Goal: Task Accomplishment & Management: Use online tool/utility

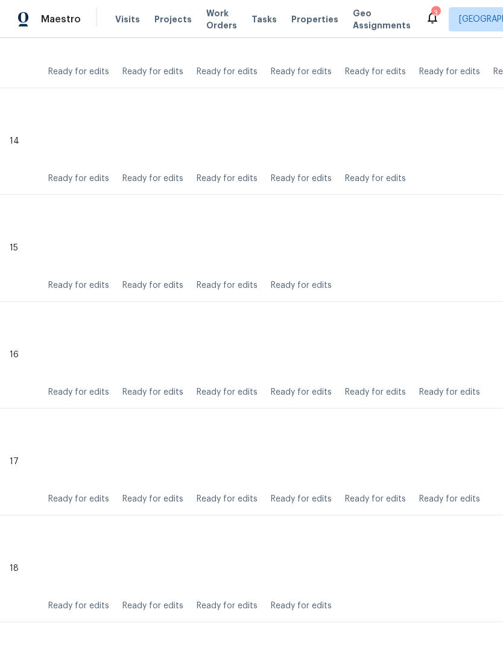
scroll to position [1747, 0]
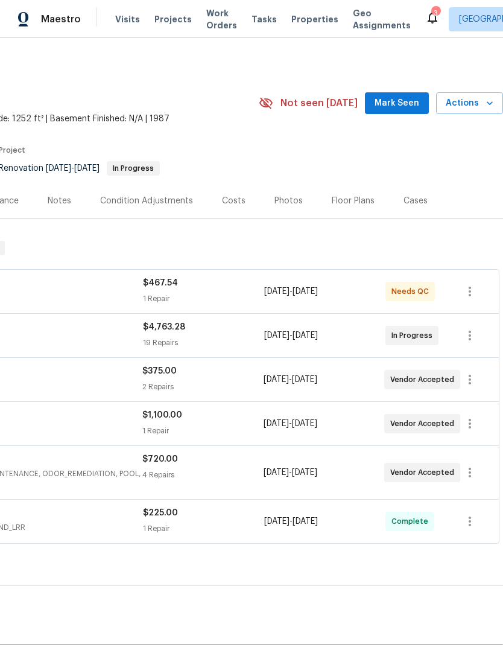
scroll to position [0, 179]
click at [407, 106] on span "Mark Seen" at bounding box center [397, 103] width 45 height 15
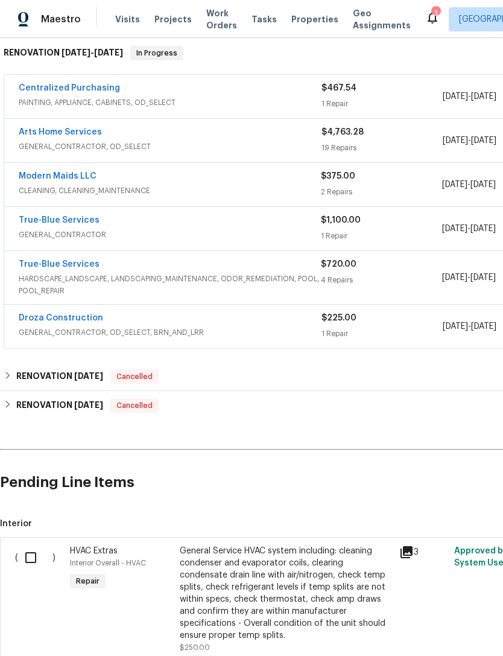
scroll to position [197, 0]
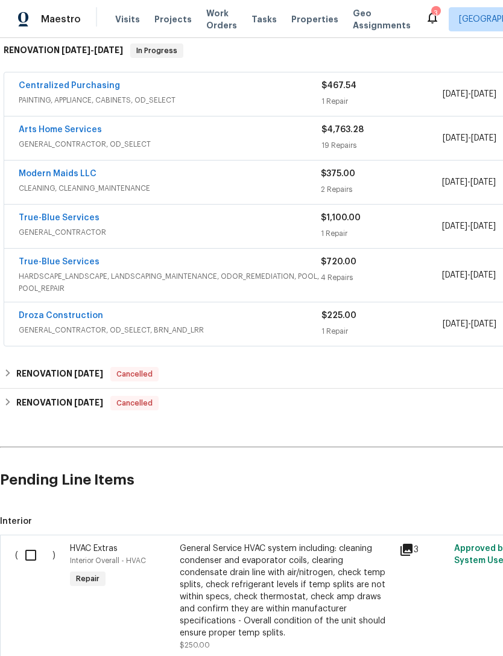
click at [27, 551] on input "checkbox" at bounding box center [35, 554] width 34 height 25
checkbox input "true"
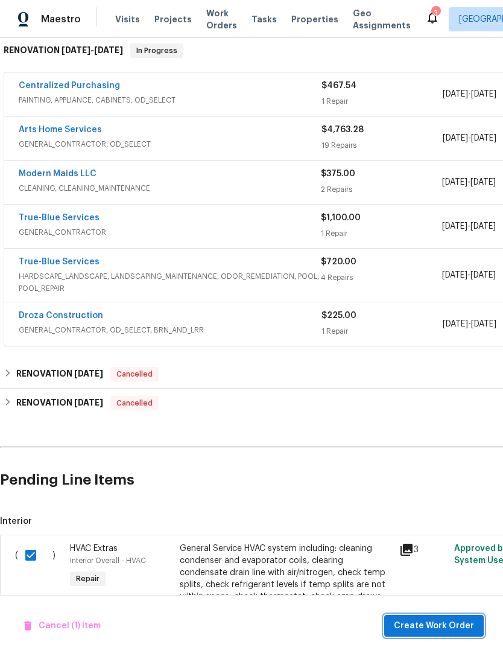
click at [442, 630] on span "Create Work Order" at bounding box center [434, 625] width 80 height 15
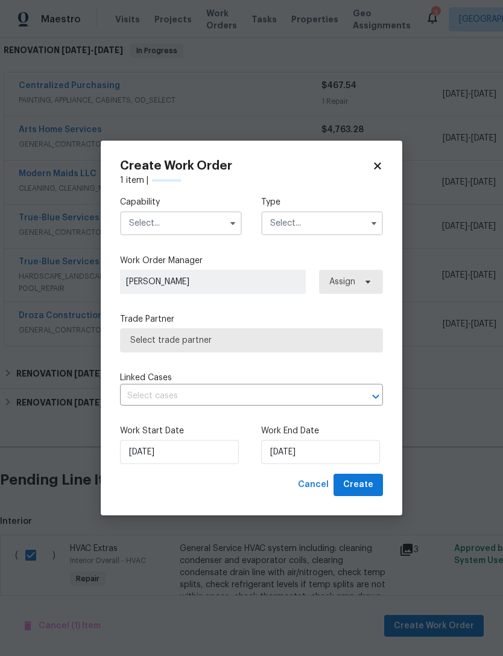
click at [189, 212] on input "text" at bounding box center [181, 223] width 122 height 24
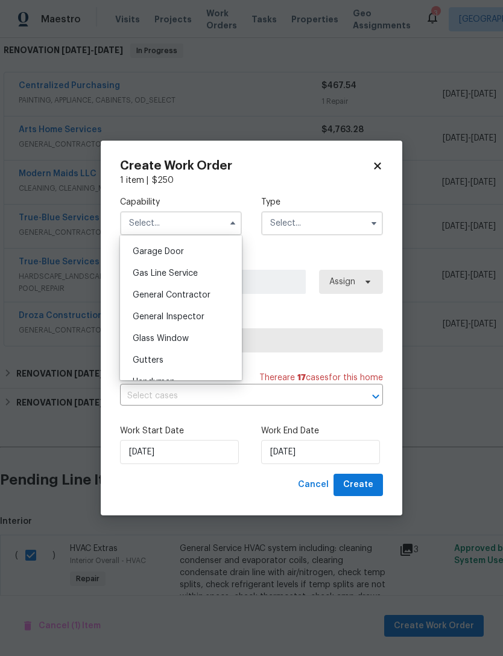
scroll to position [539, 0]
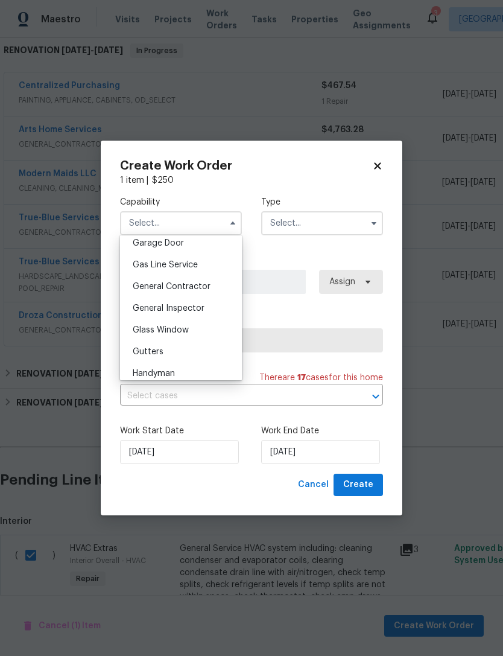
click at [203, 287] on span "General Contractor" at bounding box center [172, 286] width 78 height 8
type input "General Contractor"
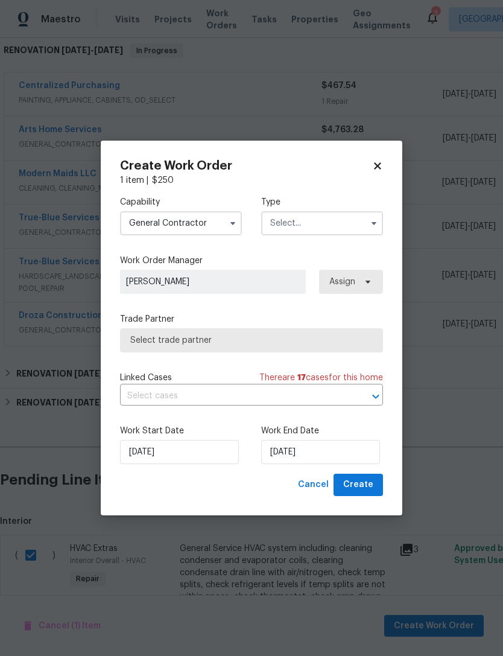
click at [319, 220] on input "text" at bounding box center [322, 223] width 122 height 24
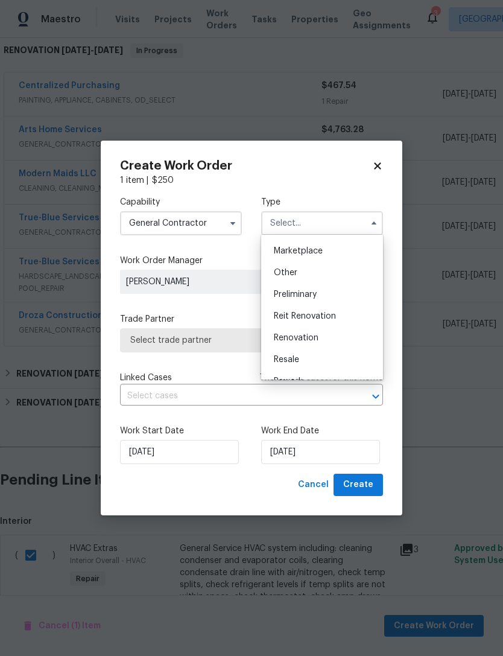
scroll to position [217, 0]
click at [331, 334] on div "Renovation" at bounding box center [322, 336] width 116 height 22
type input "Renovation"
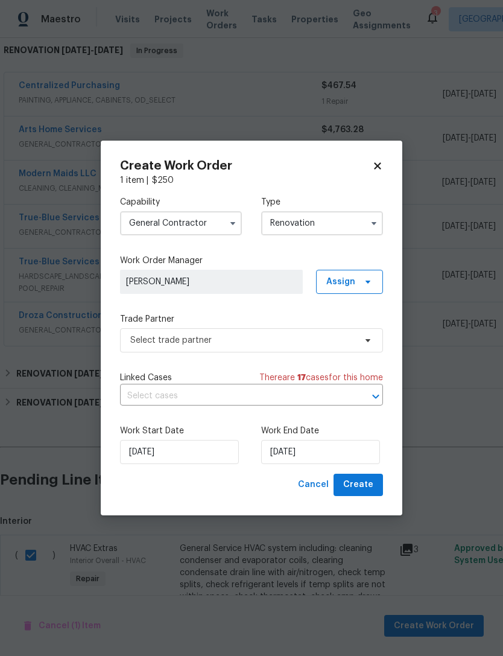
click at [264, 277] on span "[PERSON_NAME]" at bounding box center [211, 282] width 171 height 12
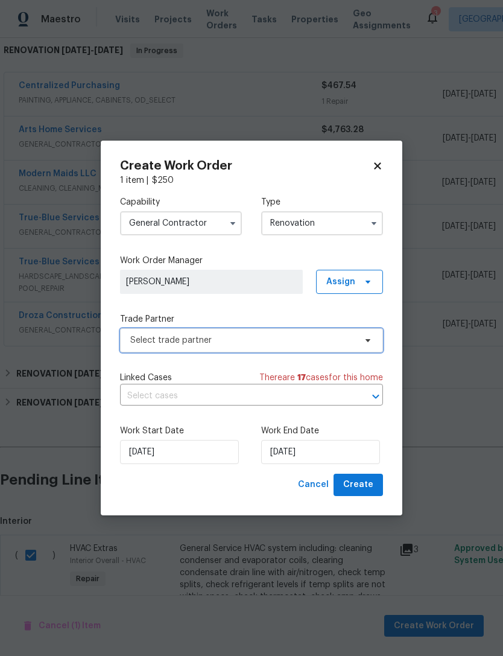
click at [268, 341] on span "Select trade partner" at bounding box center [242, 340] width 225 height 12
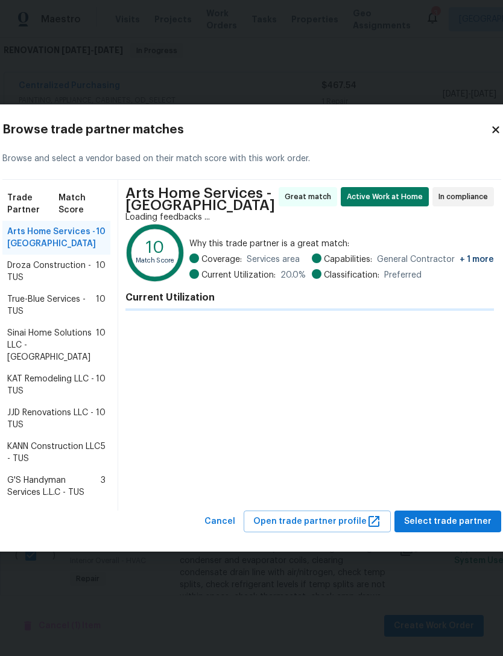
click at [37, 279] on span "Droza Construction - TUS" at bounding box center [51, 271] width 89 height 24
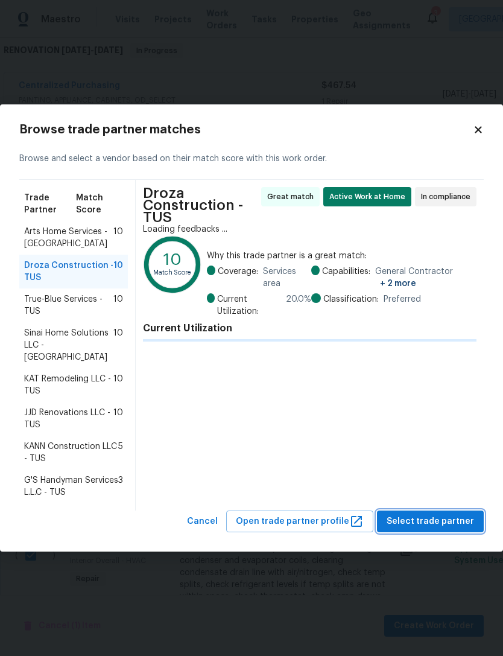
click at [437, 514] on span "Select trade partner" at bounding box center [430, 521] width 87 height 15
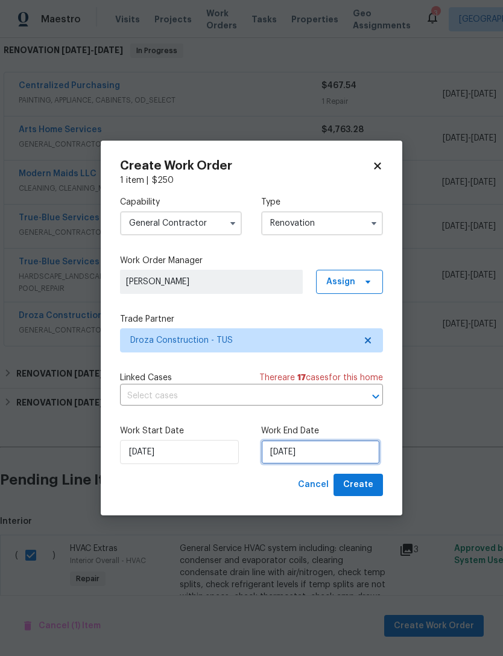
click at [319, 453] on input "[DATE]" at bounding box center [320, 452] width 119 height 24
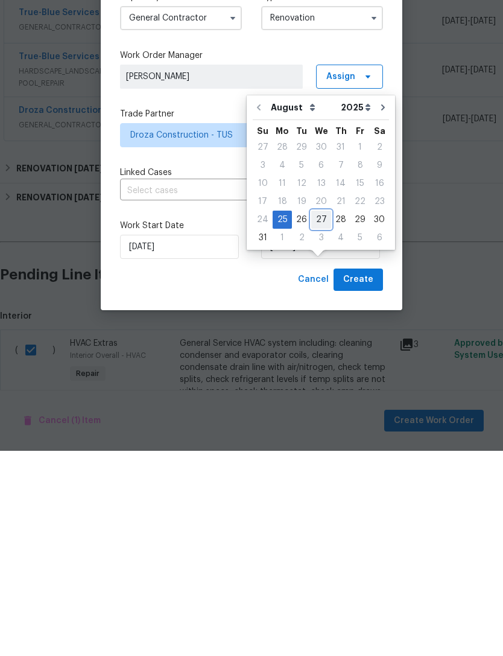
click at [320, 416] on div "27" at bounding box center [321, 424] width 20 height 17
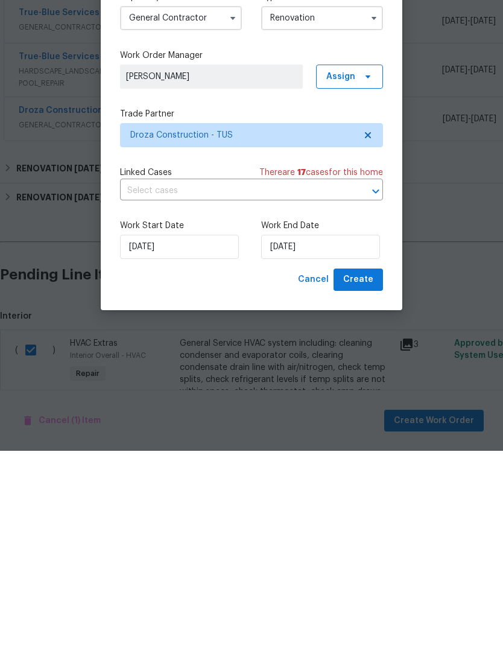
scroll to position [39, 0]
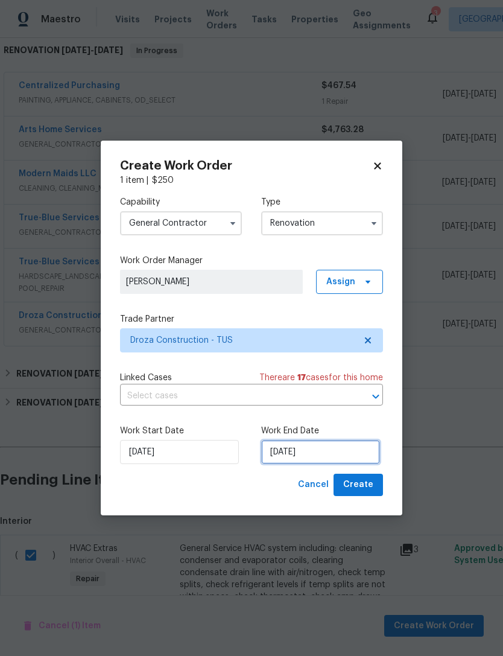
click at [308, 464] on input "[DATE]" at bounding box center [320, 452] width 119 height 24
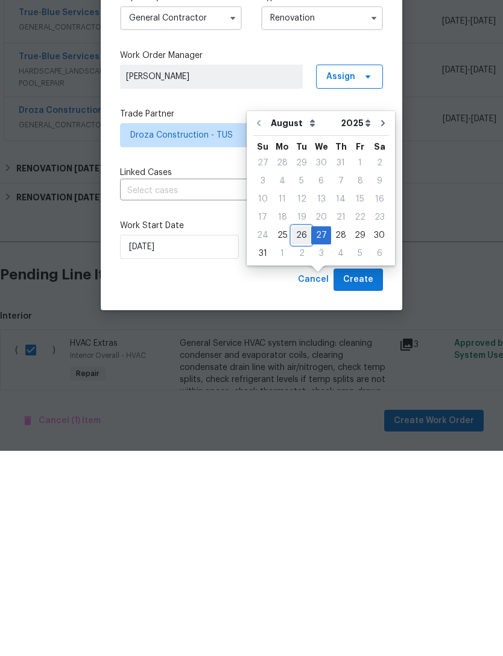
click at [300, 432] on div "26" at bounding box center [301, 440] width 19 height 17
type input "[DATE]"
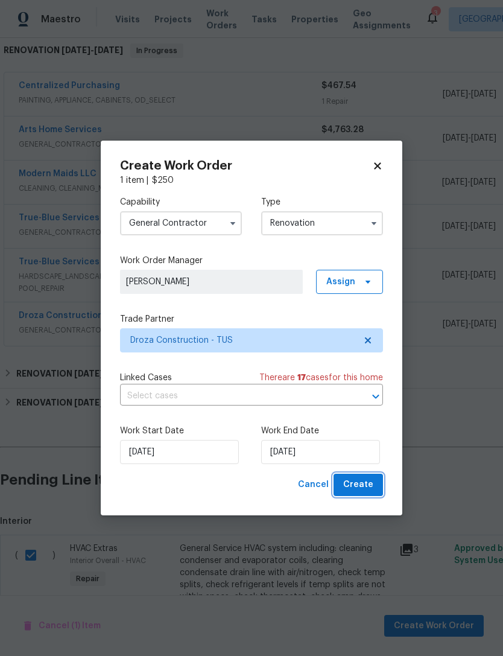
click at [369, 489] on span "Create" at bounding box center [358, 484] width 30 height 15
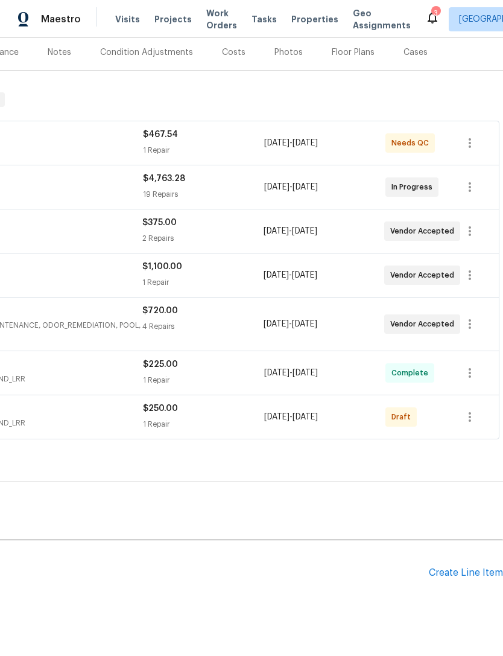
scroll to position [148, 179]
click at [480, 402] on button "button" at bounding box center [469, 416] width 29 height 29
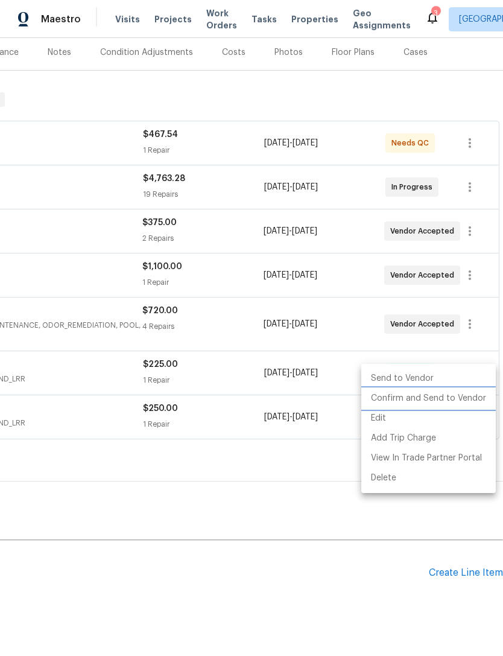
click at [465, 401] on li "Confirm and Send to Vendor" at bounding box center [428, 399] width 135 height 20
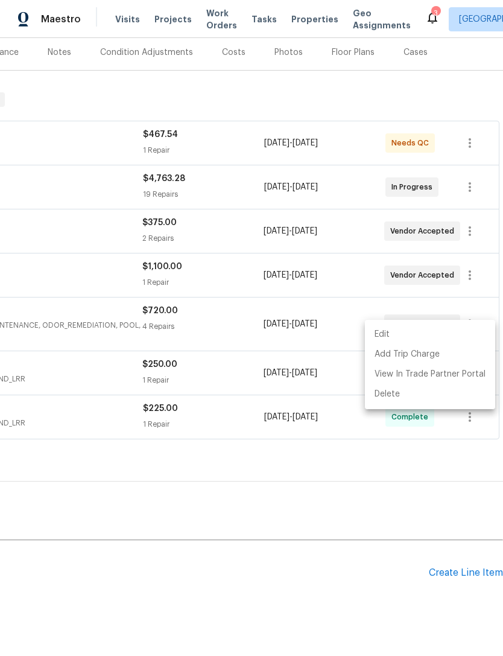
click at [350, 474] on div at bounding box center [251, 328] width 503 height 656
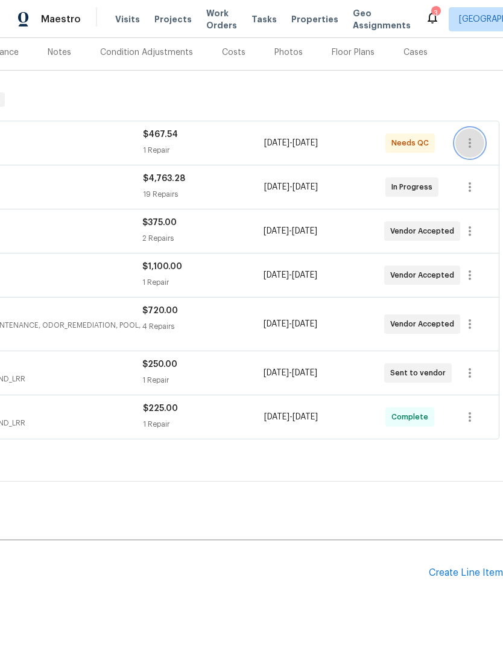
click at [471, 136] on icon "button" at bounding box center [470, 143] width 14 height 14
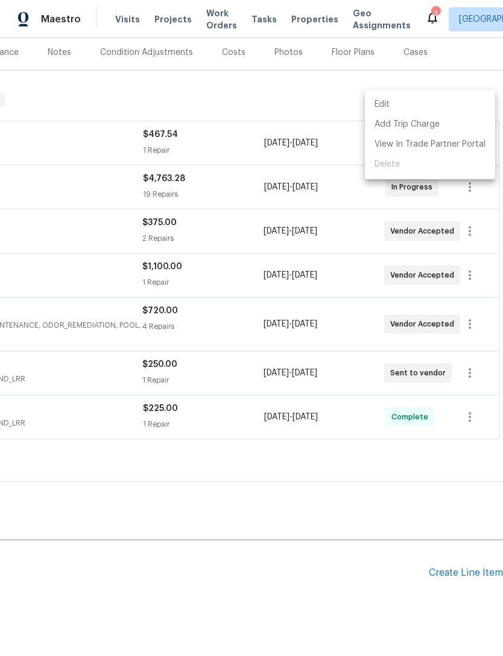
click at [329, 366] on div at bounding box center [251, 328] width 503 height 656
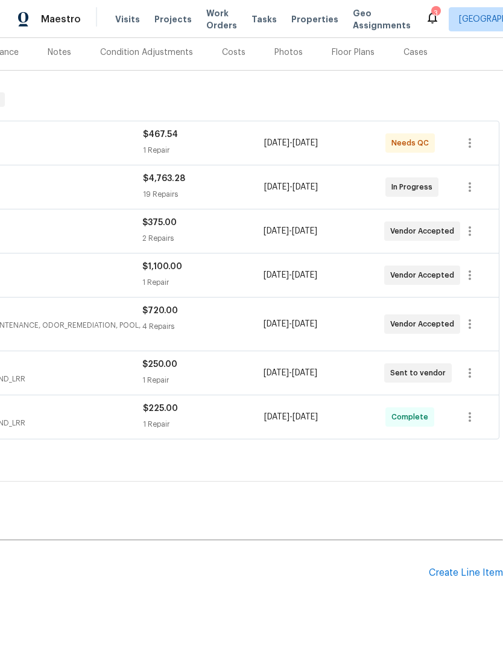
click at [302, 137] on span "8/25/2025 - 8/25/2025" at bounding box center [291, 143] width 54 height 12
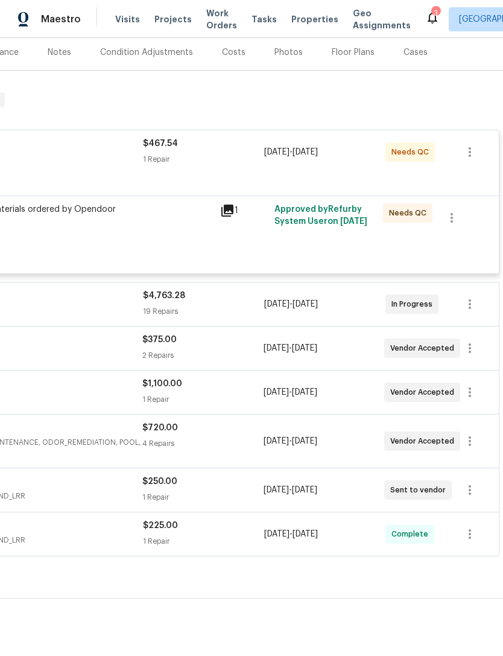
click at [48, 200] on div "PPG Paint Materials ordered by Opendoor $467.54" at bounding box center [80, 228] width 271 height 56
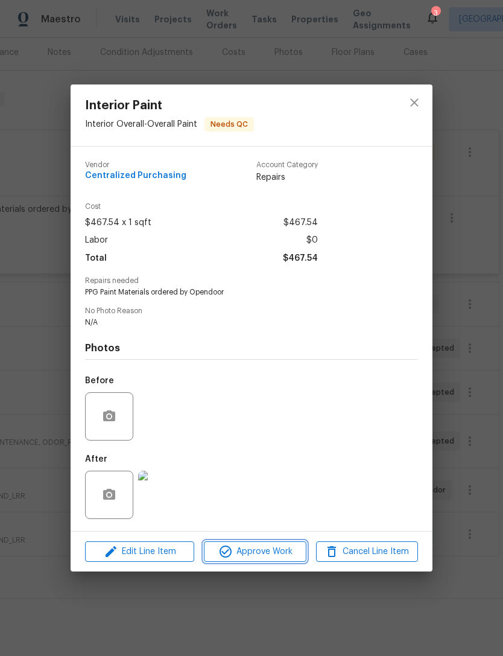
click at [265, 562] on button "Approve Work" at bounding box center [255, 551] width 102 height 21
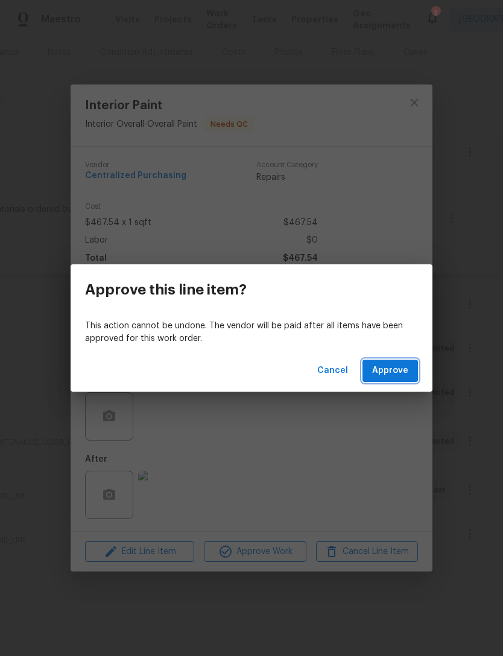
click at [396, 370] on span "Approve" at bounding box center [390, 370] width 36 height 15
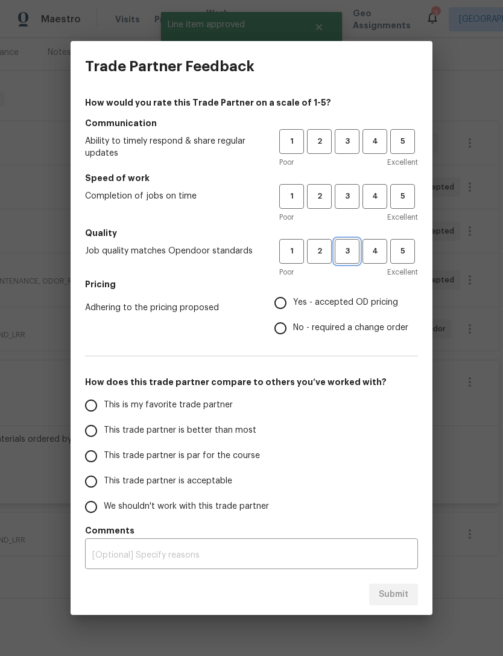
click at [349, 253] on span "3" at bounding box center [347, 251] width 22 height 14
click at [354, 201] on span "3" at bounding box center [347, 196] width 22 height 14
click at [347, 147] on span "3" at bounding box center [347, 142] width 22 height 14
click at [280, 299] on input "Yes - accepted OD pricing" at bounding box center [280, 302] width 25 height 25
radio input "true"
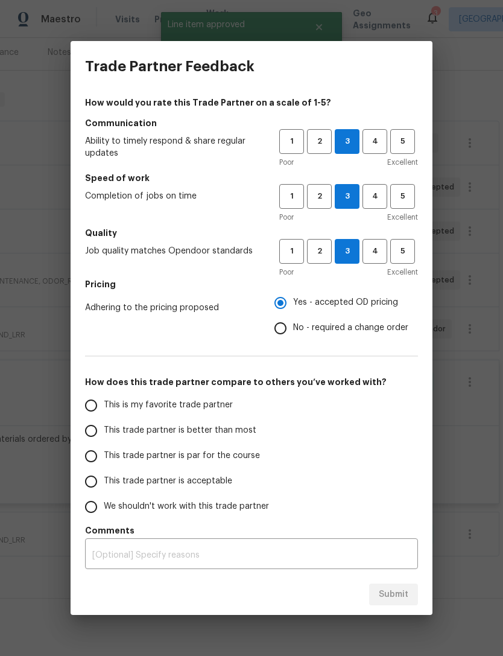
click at [86, 402] on input "This is my favorite trade partner" at bounding box center [90, 405] width 25 height 25
click at [402, 594] on span "Submit" at bounding box center [394, 594] width 30 height 15
radio input "true"
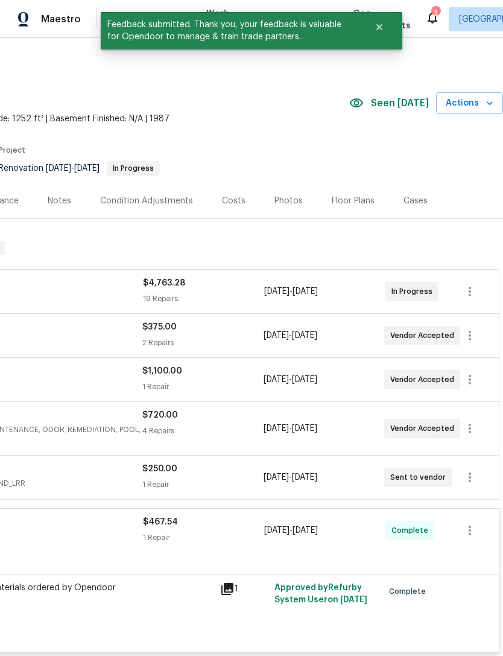
scroll to position [0, 179]
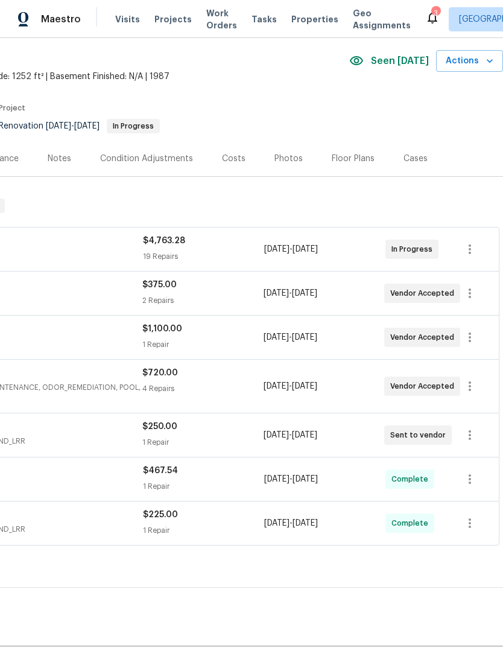
scroll to position [43, 179]
click at [477, 340] on icon "button" at bounding box center [470, 336] width 14 height 14
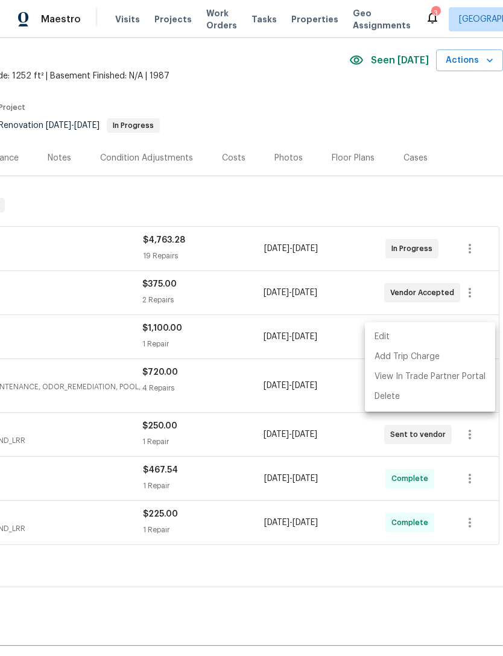
click at [434, 338] on li "Edit" at bounding box center [430, 337] width 130 height 20
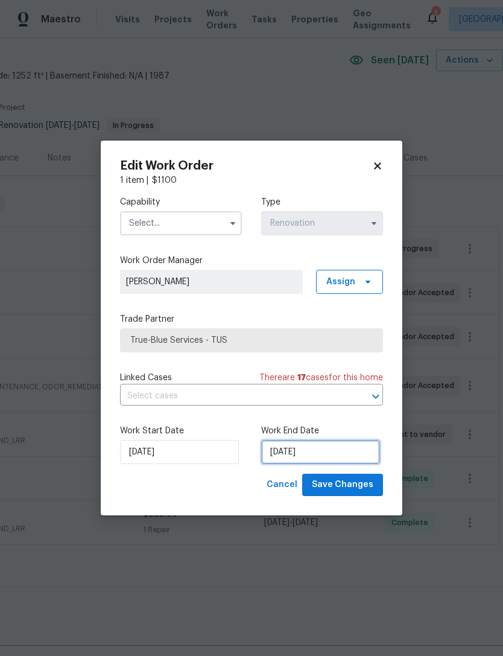
click at [306, 456] on input "8/28/2025" at bounding box center [320, 452] width 119 height 24
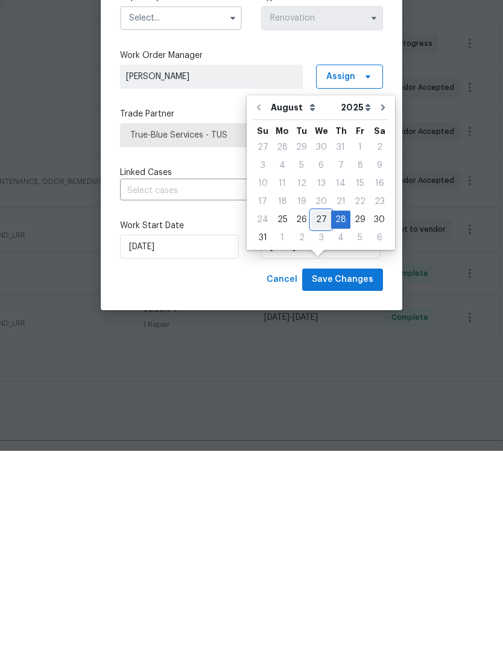
click at [316, 416] on div "27" at bounding box center [321, 424] width 20 height 17
type input "[DATE]"
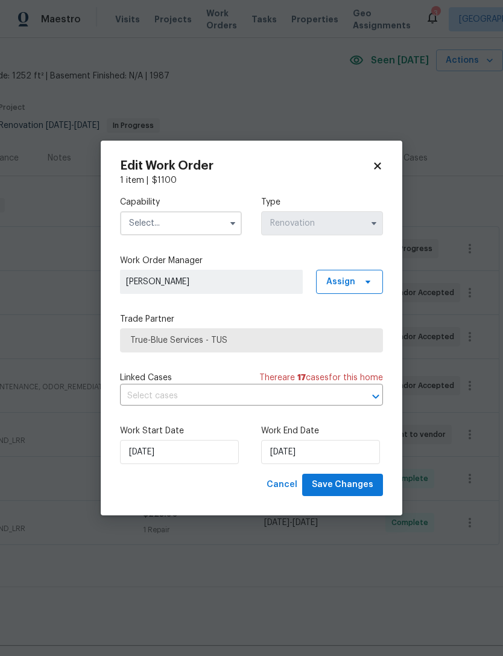
click at [140, 227] on input "text" at bounding box center [181, 223] width 122 height 24
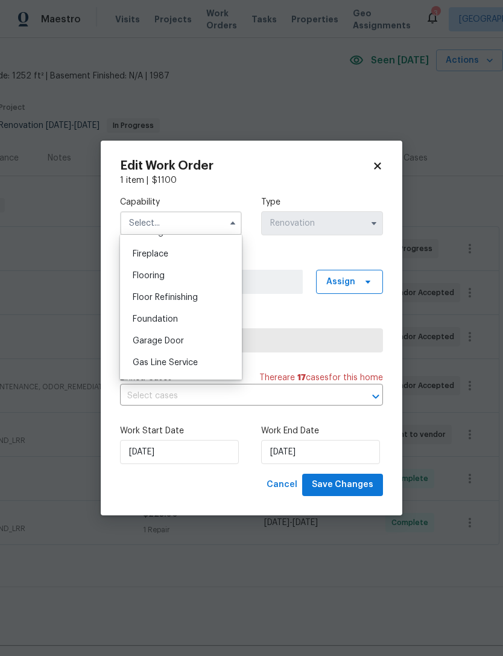
scroll to position [455, 0]
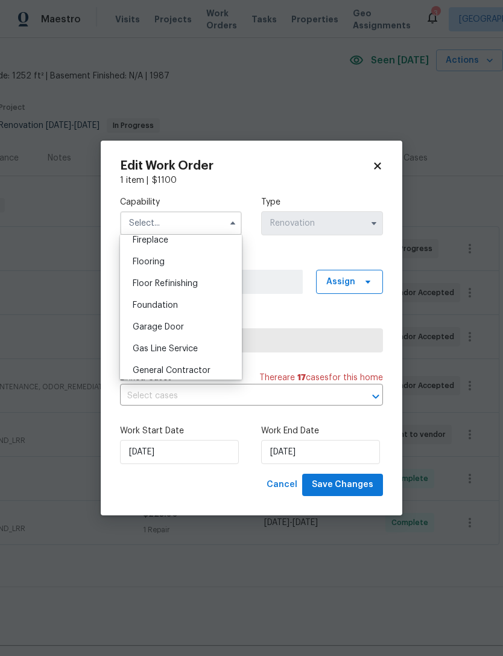
click at [147, 369] on span "General Contractor" at bounding box center [172, 370] width 78 height 8
type input "General Contractor"
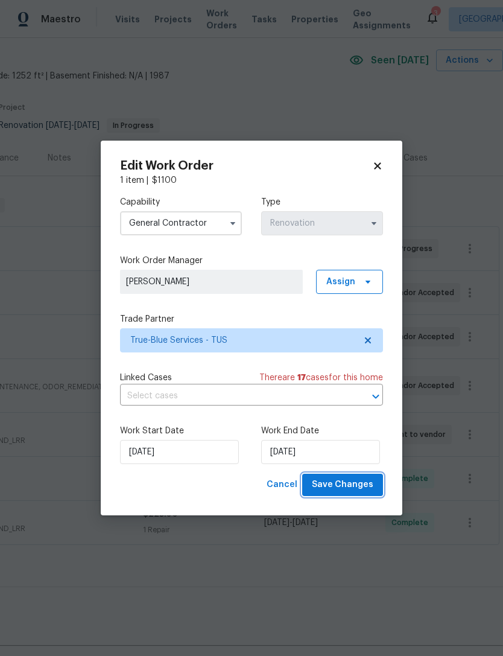
click at [350, 487] on span "Save Changes" at bounding box center [343, 484] width 62 height 15
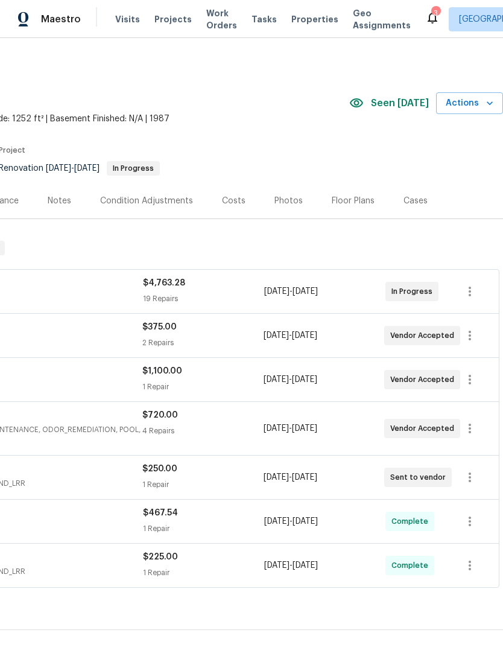
scroll to position [0, 179]
click at [483, 321] on button "button" at bounding box center [469, 335] width 29 height 29
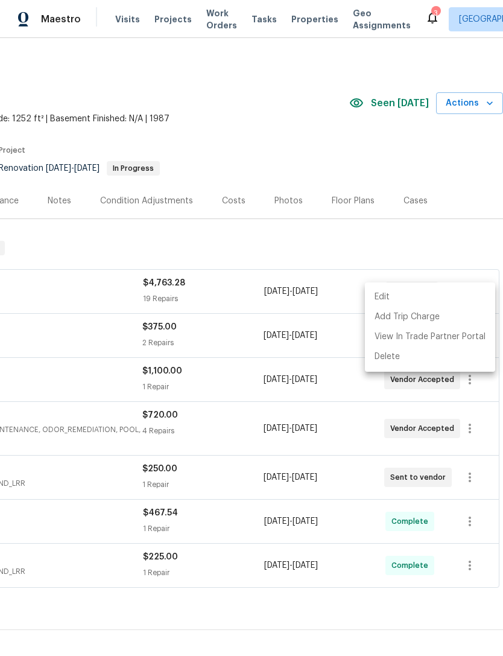
click at [441, 297] on li "Edit" at bounding box center [430, 297] width 130 height 20
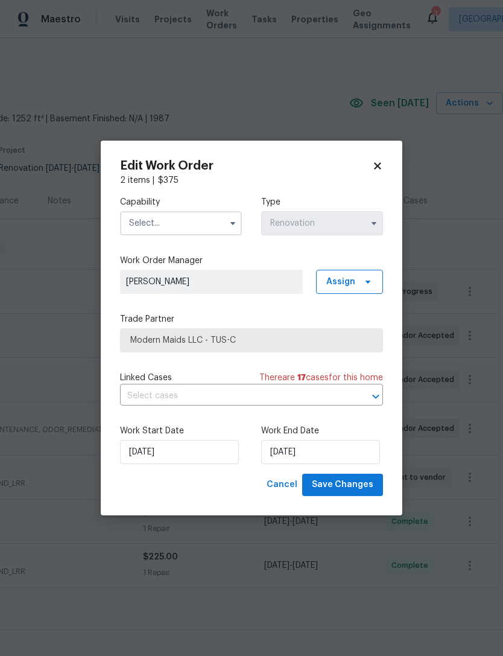
click at [145, 227] on input "text" at bounding box center [181, 223] width 122 height 24
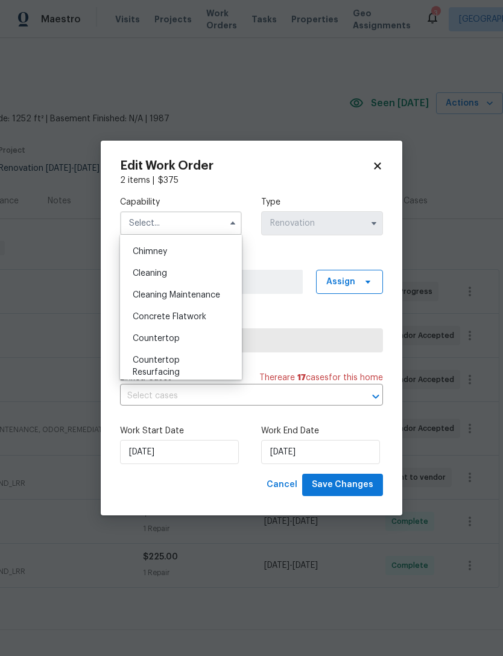
scroll to position [147, 0]
click at [138, 274] on span "Cleaning" at bounding box center [150, 275] width 34 height 8
type input "Cleaning"
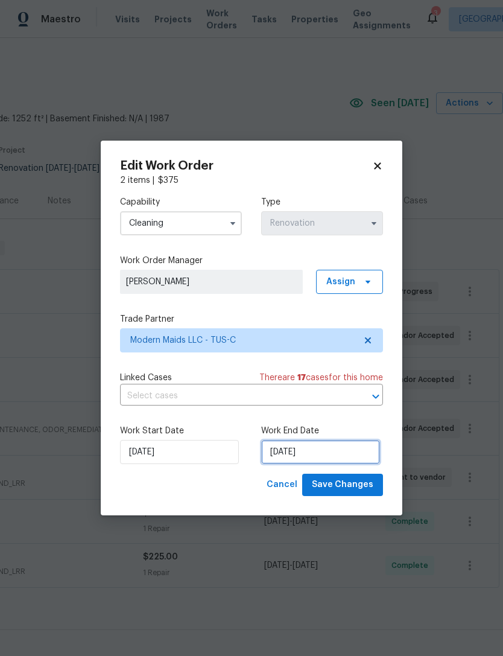
click at [318, 456] on input "[DATE]" at bounding box center [320, 452] width 119 height 24
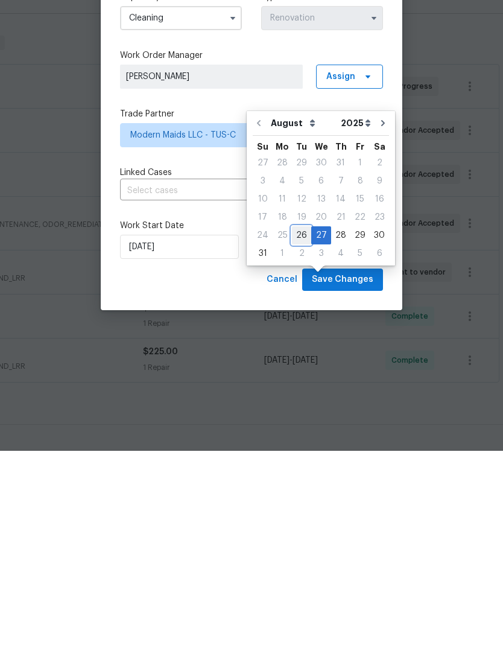
click at [299, 432] on div "26" at bounding box center [301, 440] width 19 height 17
type input "[DATE]"
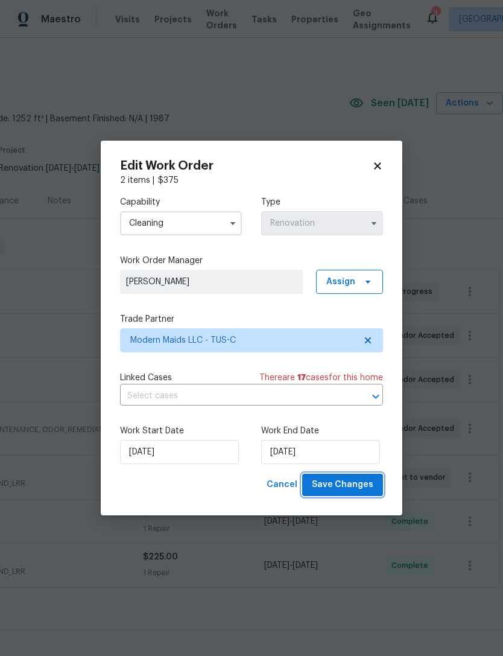
click at [349, 482] on span "Save Changes" at bounding box center [343, 484] width 62 height 15
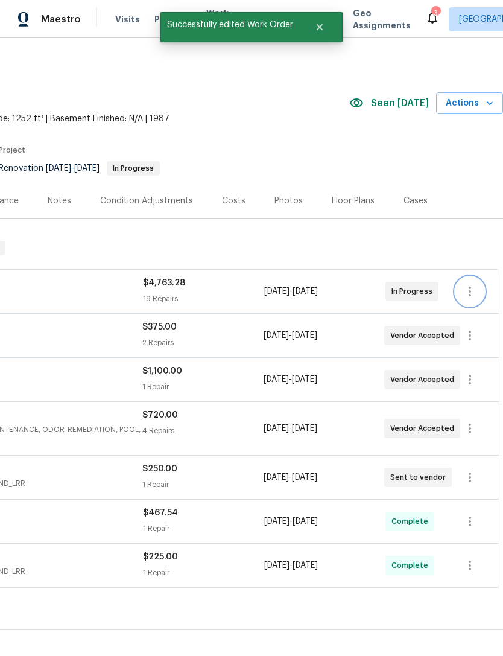
click at [474, 284] on icon "button" at bounding box center [470, 291] width 14 height 14
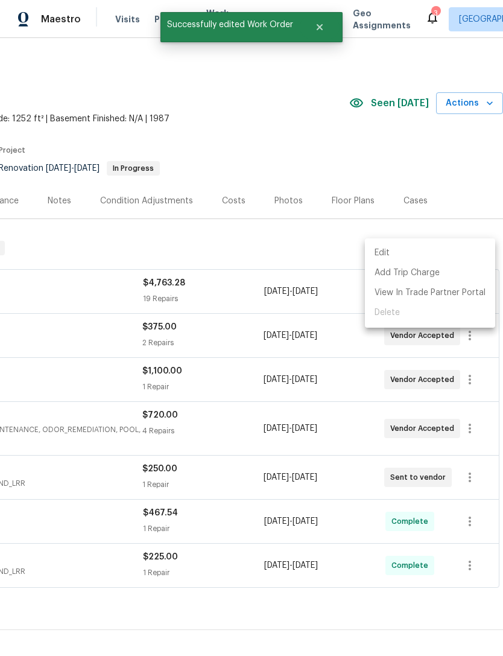
click at [419, 250] on li "Edit" at bounding box center [430, 253] width 130 height 20
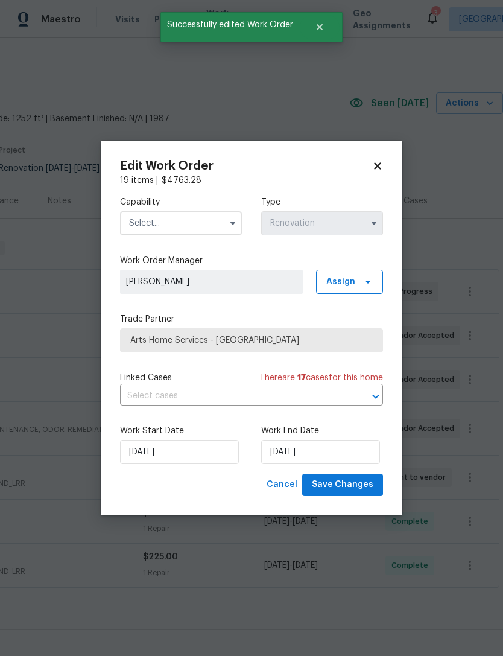
click at [144, 223] on input "text" at bounding box center [181, 223] width 122 height 24
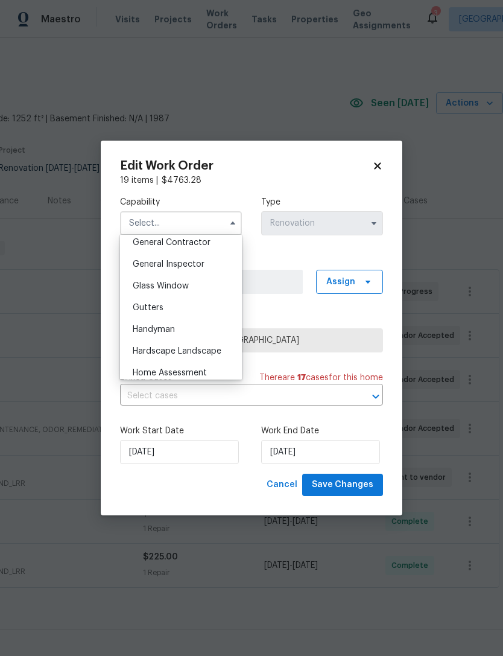
scroll to position [579, 0]
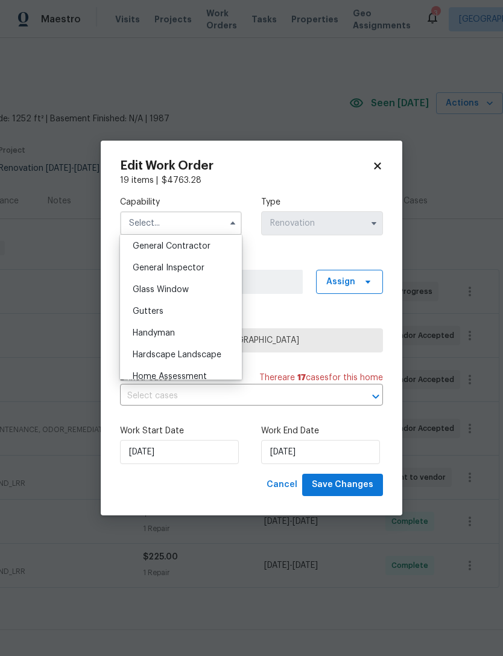
click at [138, 249] on span "General Contractor" at bounding box center [172, 246] width 78 height 8
type input "General Contractor"
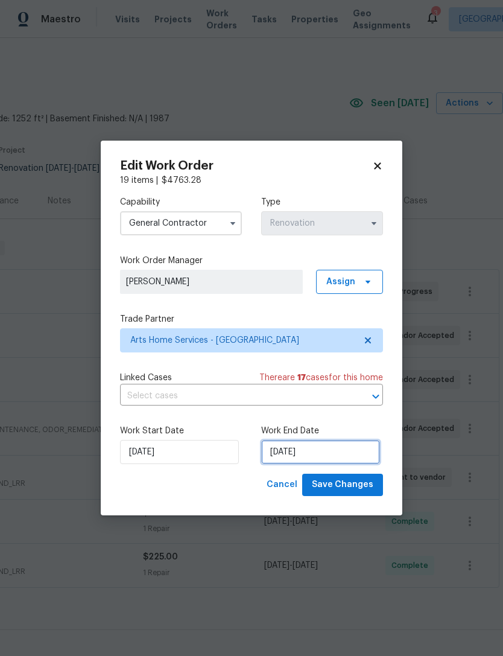
click at [314, 456] on input "[DATE]" at bounding box center [320, 452] width 119 height 24
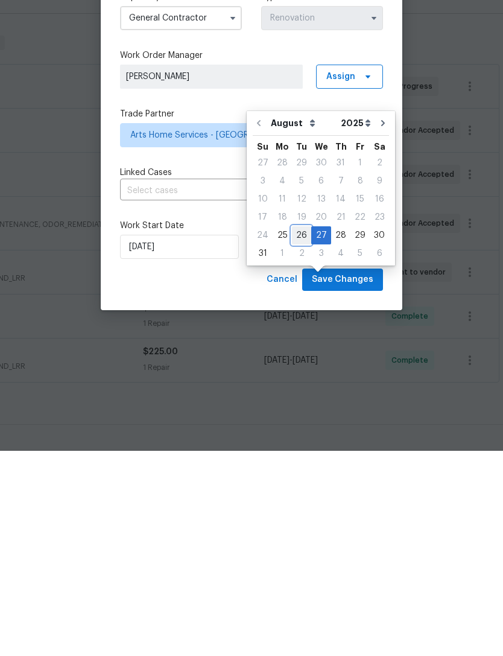
click at [300, 432] on div "26" at bounding box center [301, 440] width 19 height 17
type input "[DATE]"
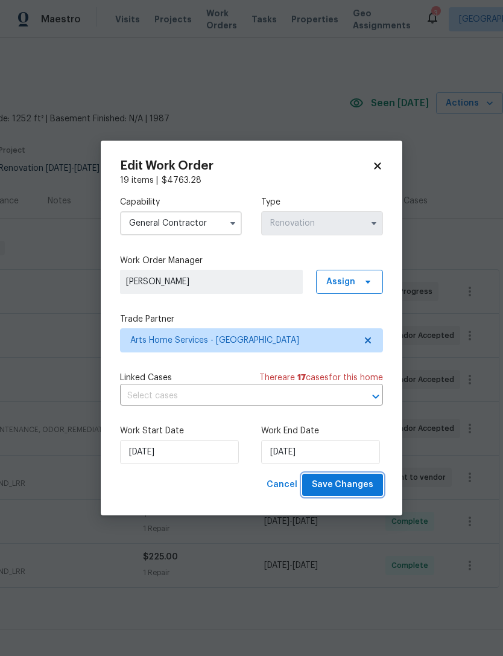
click at [360, 491] on span "Save Changes" at bounding box center [343, 484] width 62 height 15
